Goal: Task Accomplishment & Management: Manage account settings

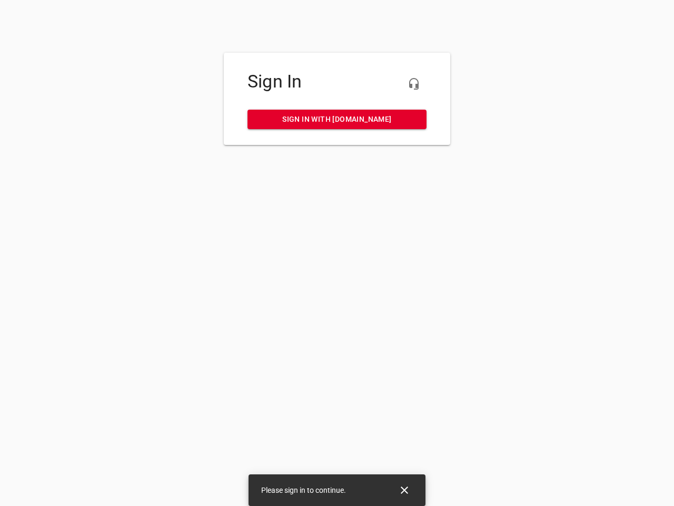
click at [414, 84] on icon "button" at bounding box center [414, 83] width 13 height 13
click at [404, 490] on icon "Close" at bounding box center [404, 489] width 7 height 7
